Goal: Task Accomplishment & Management: Complete application form

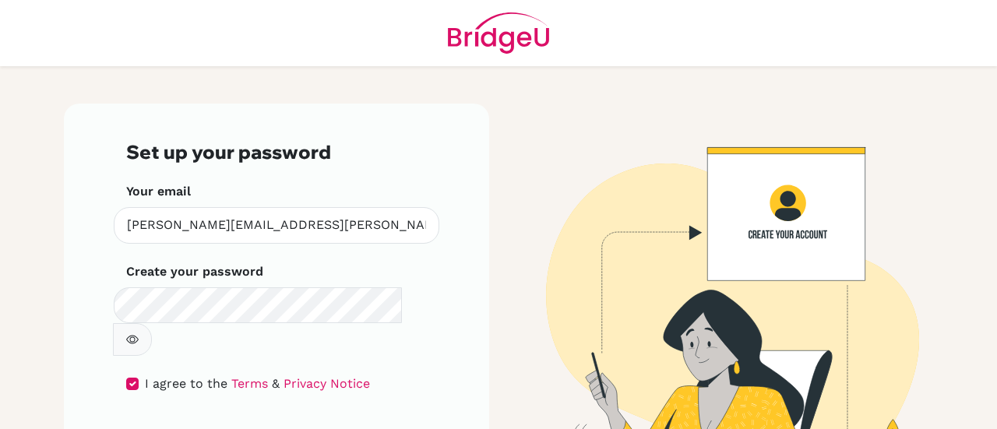
scroll to position [41, 0]
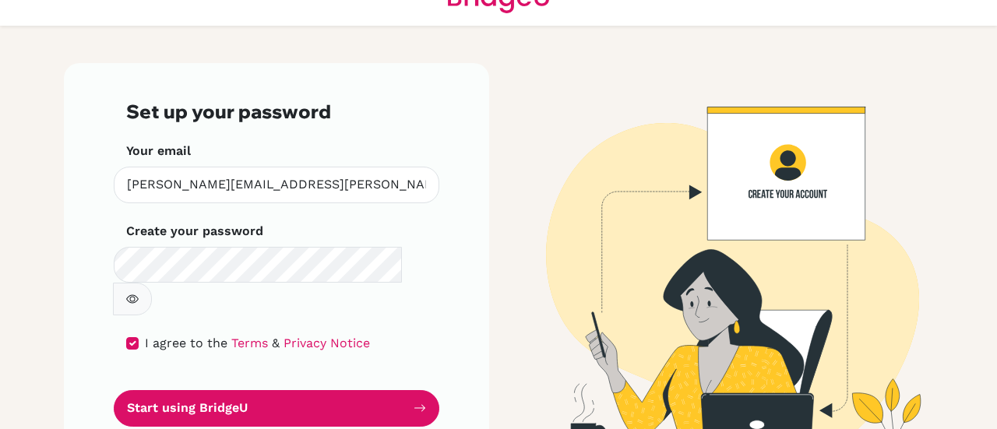
drag, startPoint x: 0, startPoint y: 0, endPoint x: 417, endPoint y: 264, distance: 493.3
click at [139, 293] on icon "button" at bounding box center [132, 299] width 12 height 12
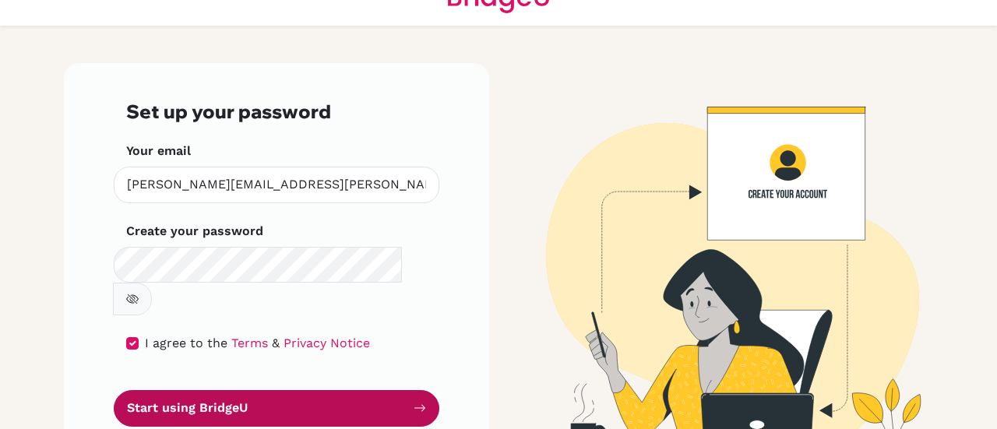
click at [287, 390] on button "Start using BridgeU" at bounding box center [277, 408] width 326 height 37
click at [184, 390] on button "Start using BridgeU" at bounding box center [277, 408] width 326 height 37
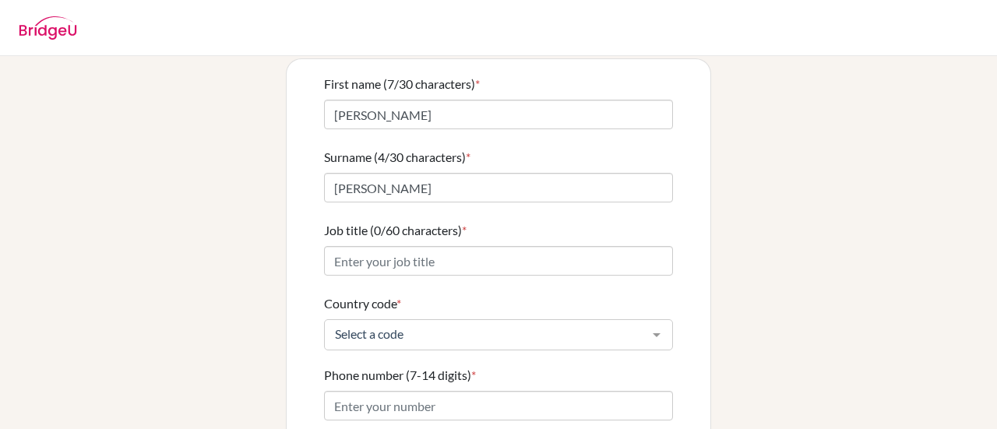
scroll to position [121, 0]
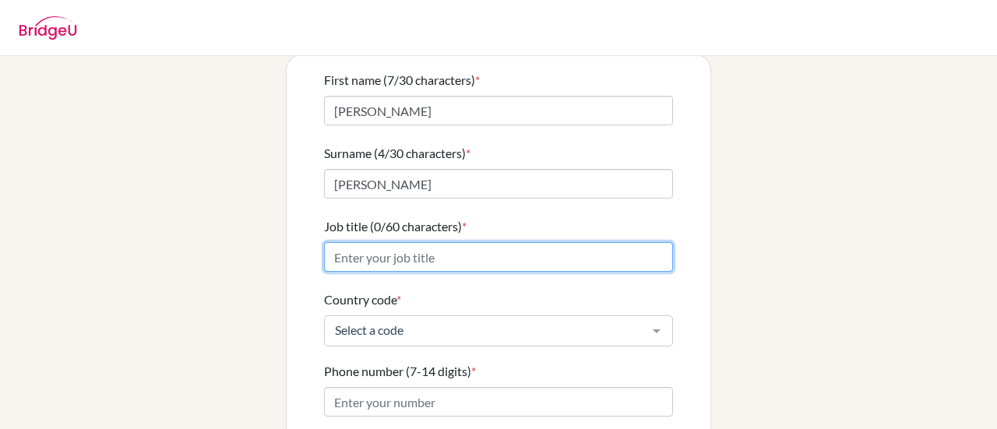
click at [400, 242] on input "Job title (0/60 characters) *" at bounding box center [498, 257] width 349 height 30
type input "[PERSON_NAME] of students"
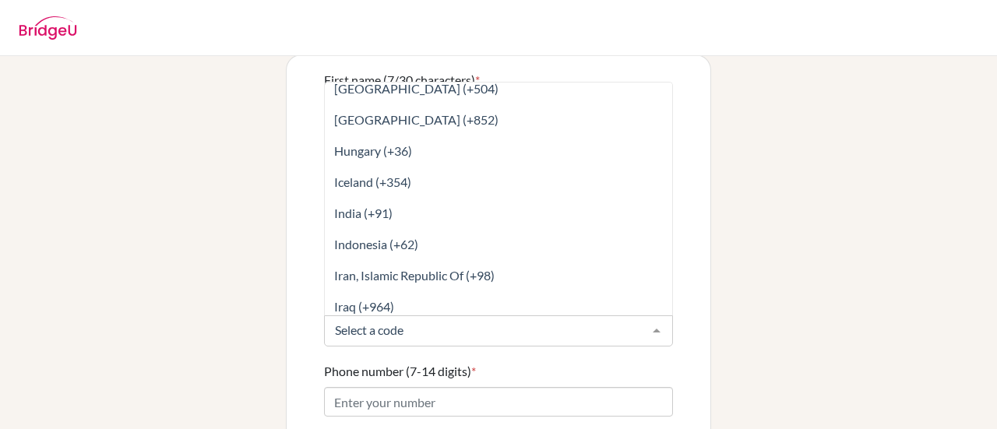
scroll to position [2939, 0]
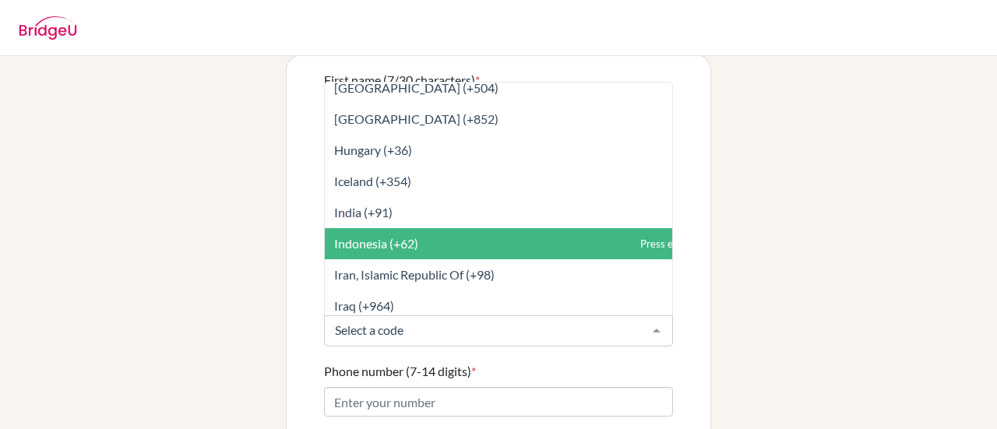
click at [433, 234] on span "Indonesia (+62)" at bounding box center [533, 243] width 417 height 31
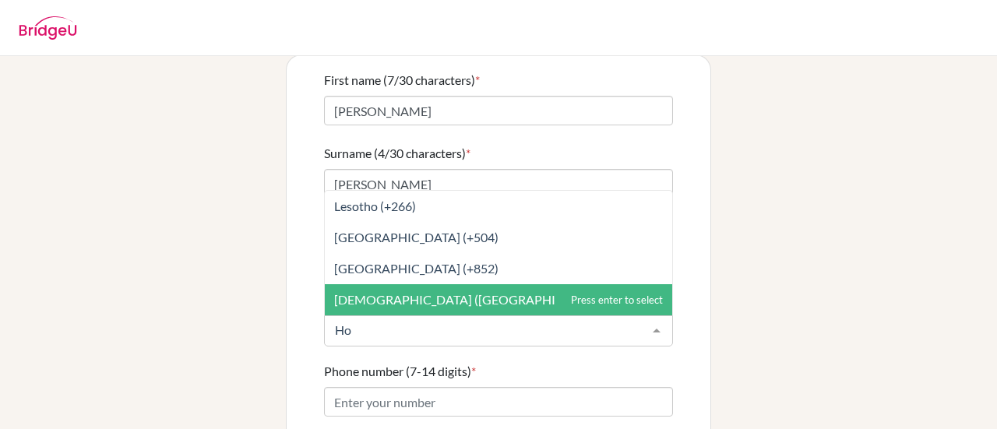
scroll to position [0, 0]
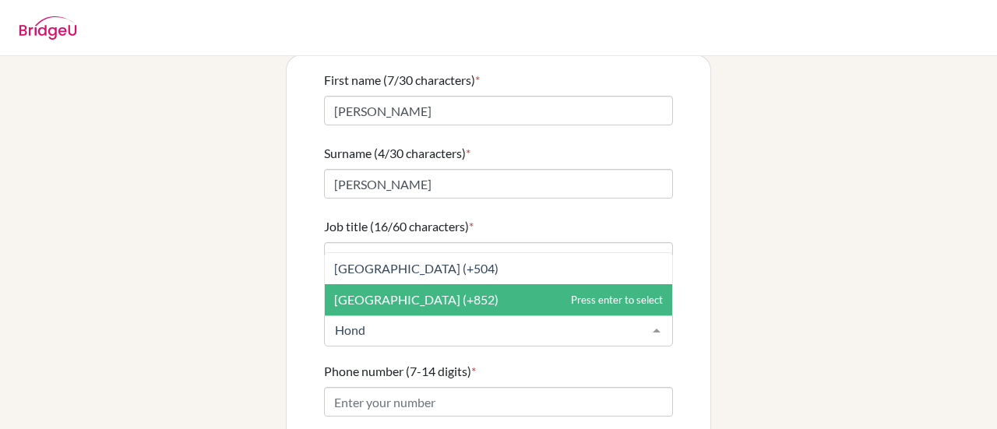
type input "Hondu"
click at [437, 285] on span "[GEOGRAPHIC_DATA] (+504)" at bounding box center [498, 299] width 347 height 31
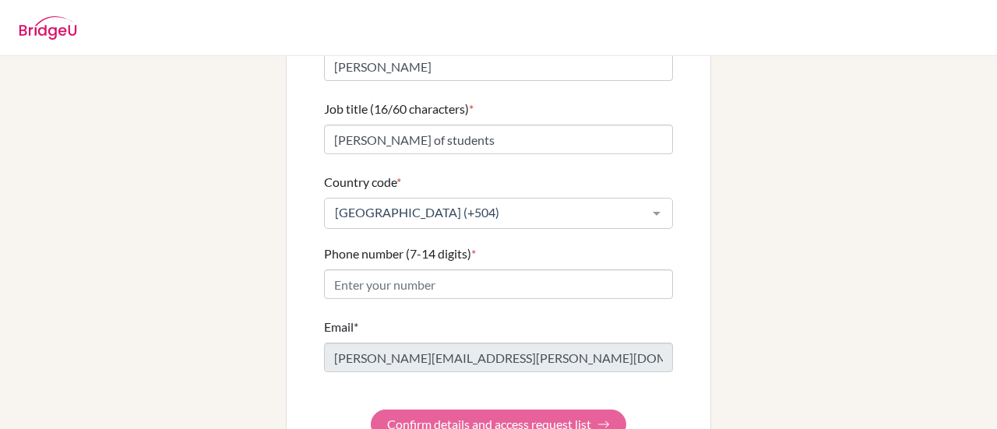
scroll to position [266, 0]
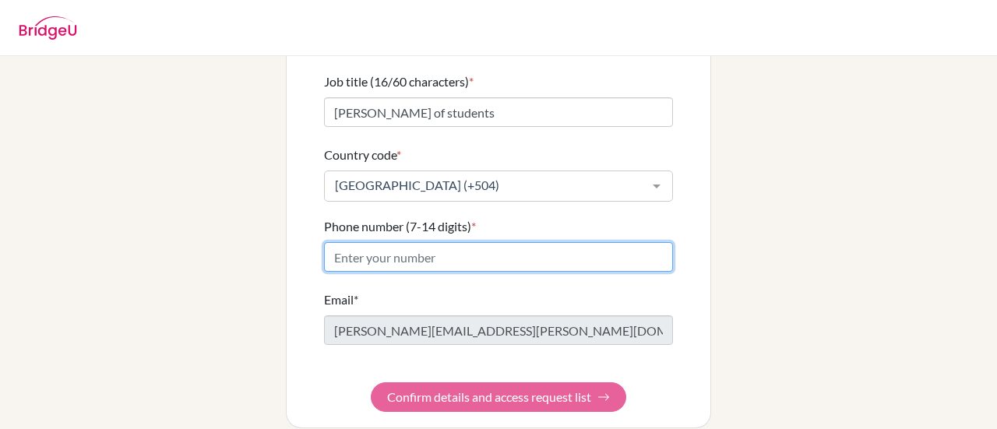
click at [411, 242] on input "Phone number (7-14 digits) *" at bounding box center [498, 257] width 349 height 30
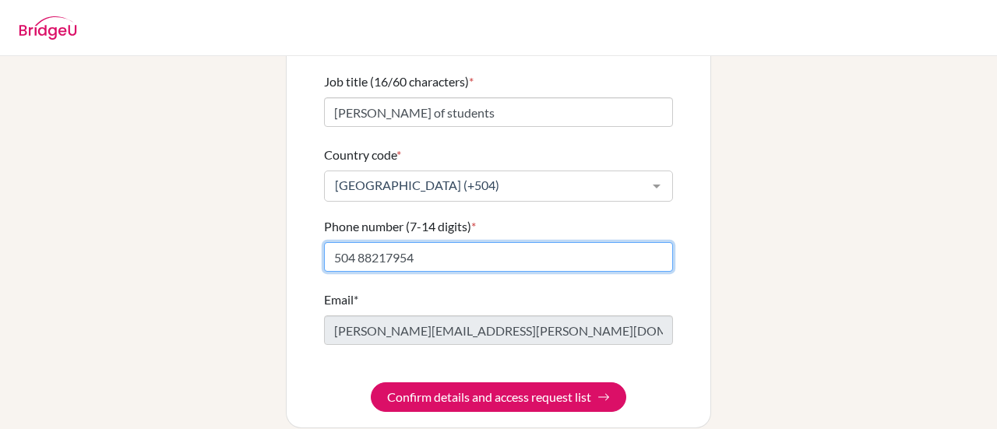
type input "504 88217954"
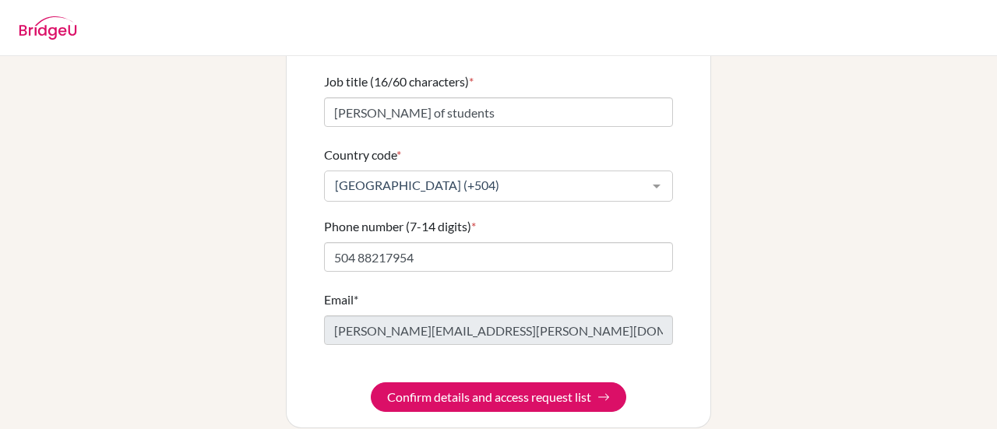
click at [674, 340] on div "First name (7/30 characters) * [PERSON_NAME] Surname (4/30 characters) * [PERSO…" at bounding box center [499, 168] width 424 height 517
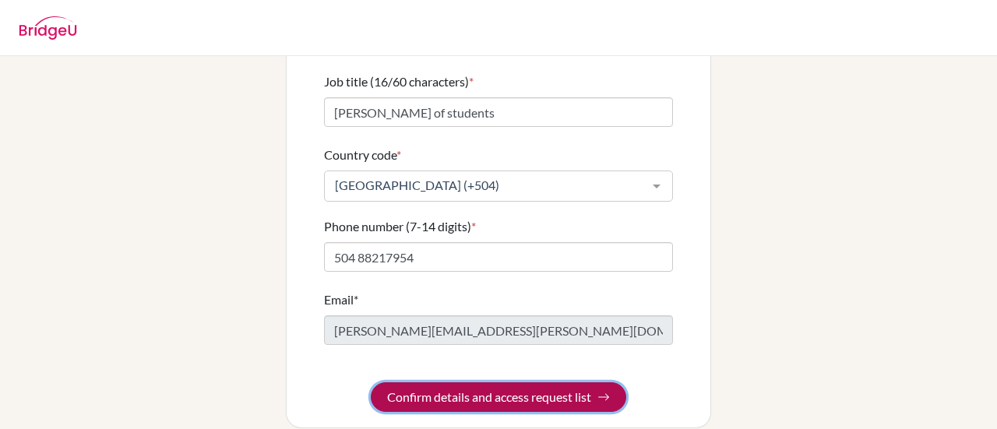
click at [537, 382] on button "Confirm details and access request list" at bounding box center [498, 397] width 255 height 30
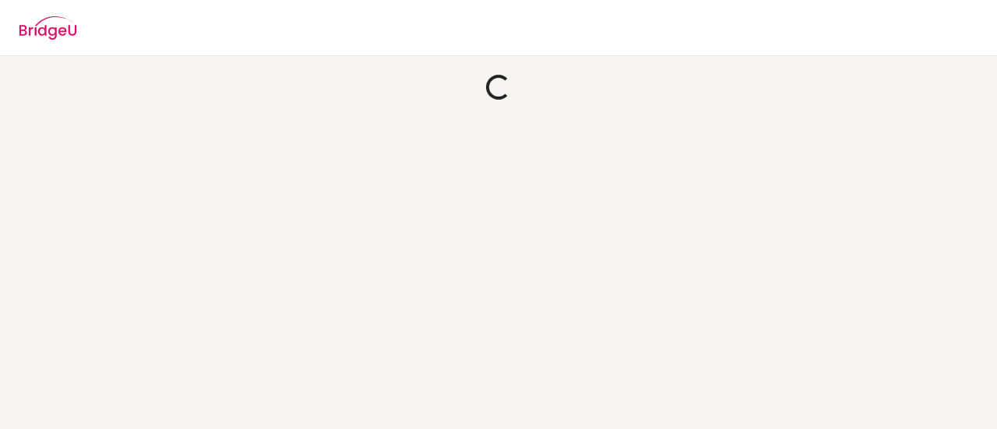
scroll to position [0, 0]
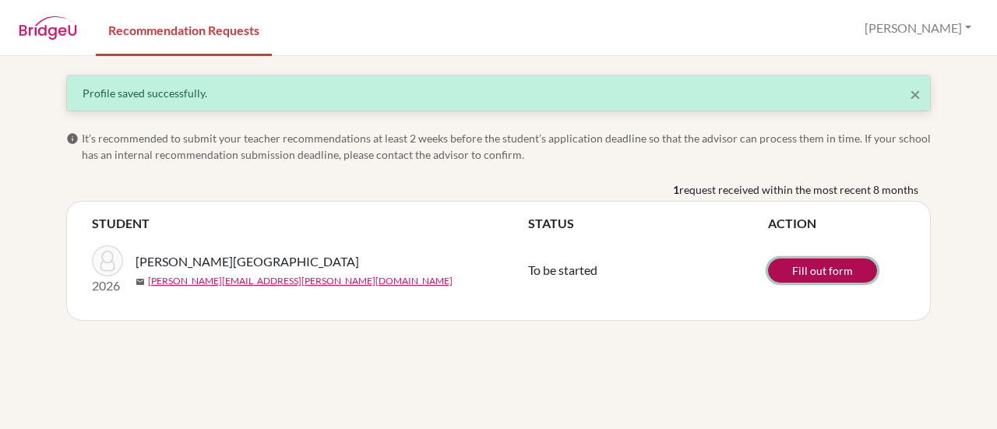
click at [818, 272] on link "Fill out form" at bounding box center [822, 271] width 109 height 24
